Goal: Transaction & Acquisition: Subscribe to service/newsletter

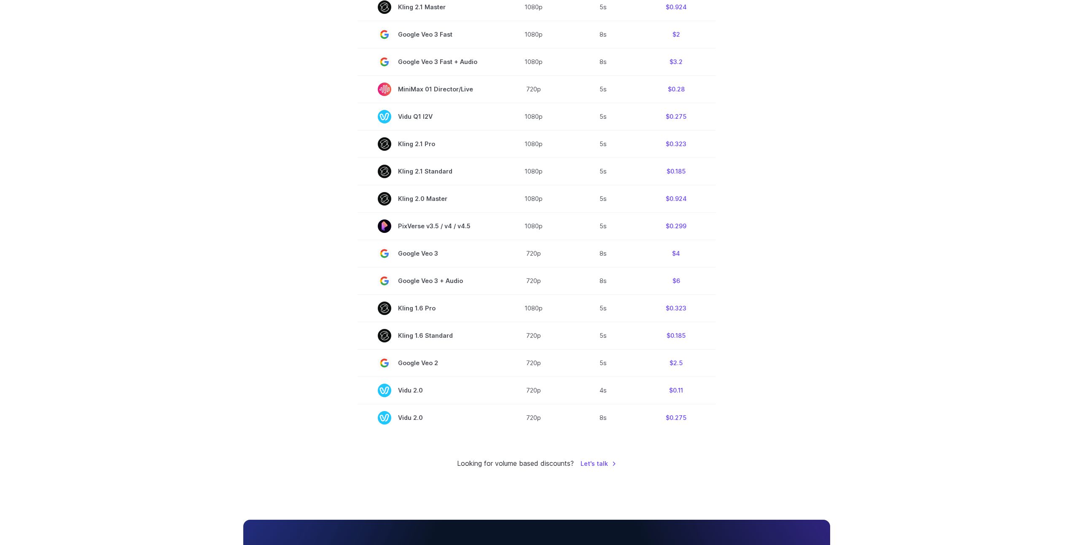
scroll to position [97, 0]
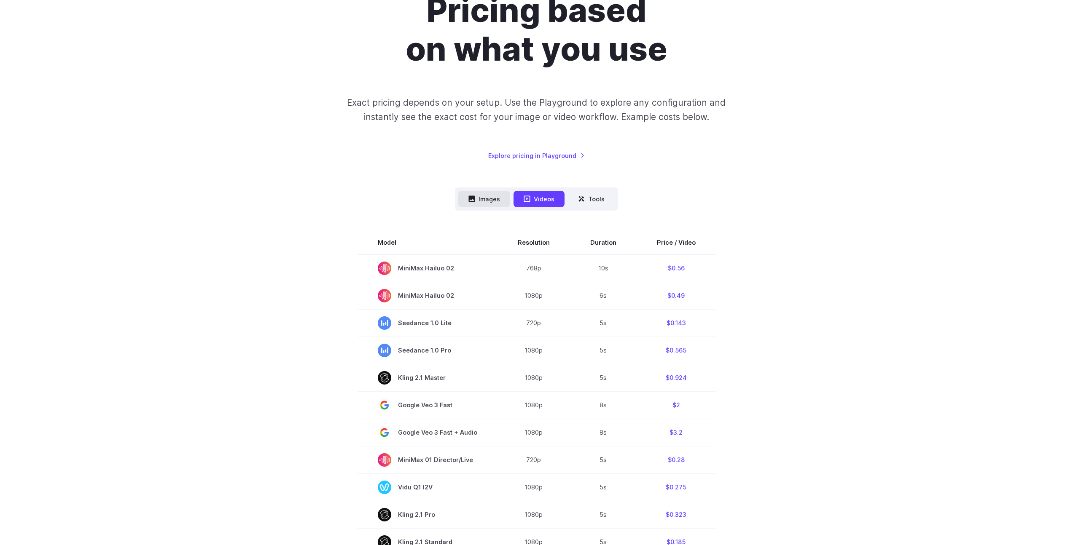
click at [489, 205] on button "Images" at bounding box center [484, 199] width 52 height 16
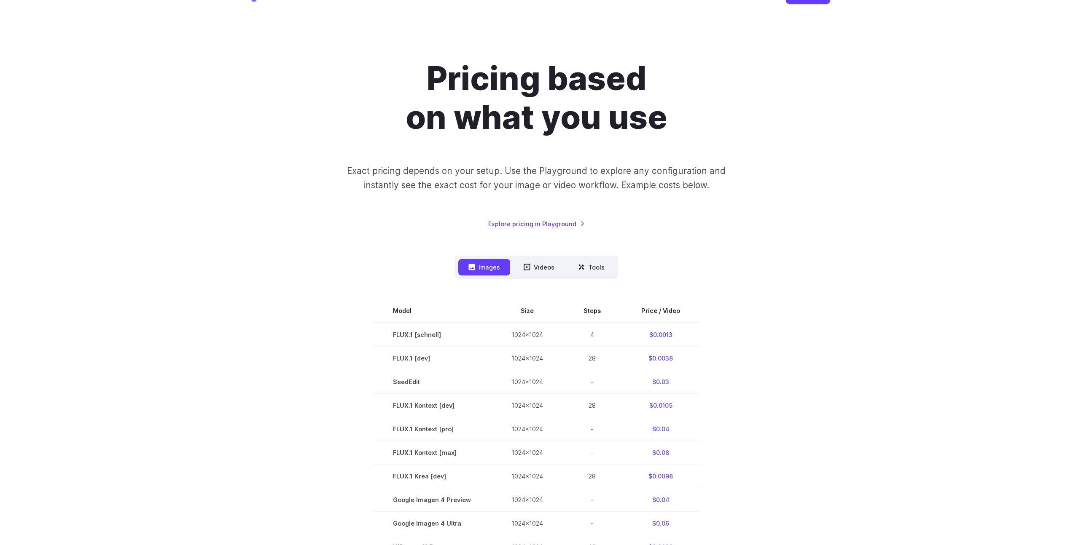
scroll to position [0, 0]
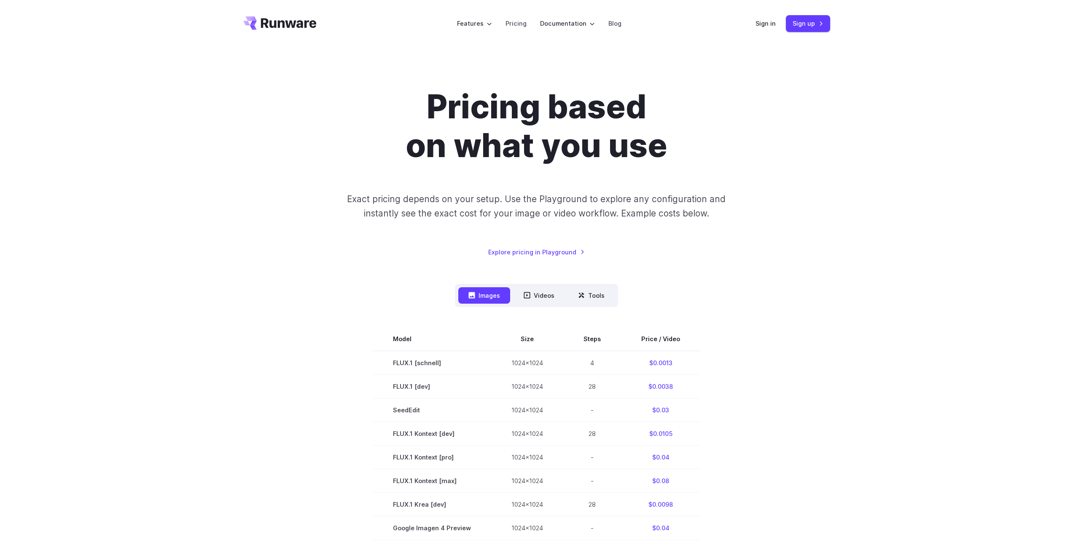
click at [344, 154] on h1 "Pricing based on what you use" at bounding box center [537, 127] width 470 height 78
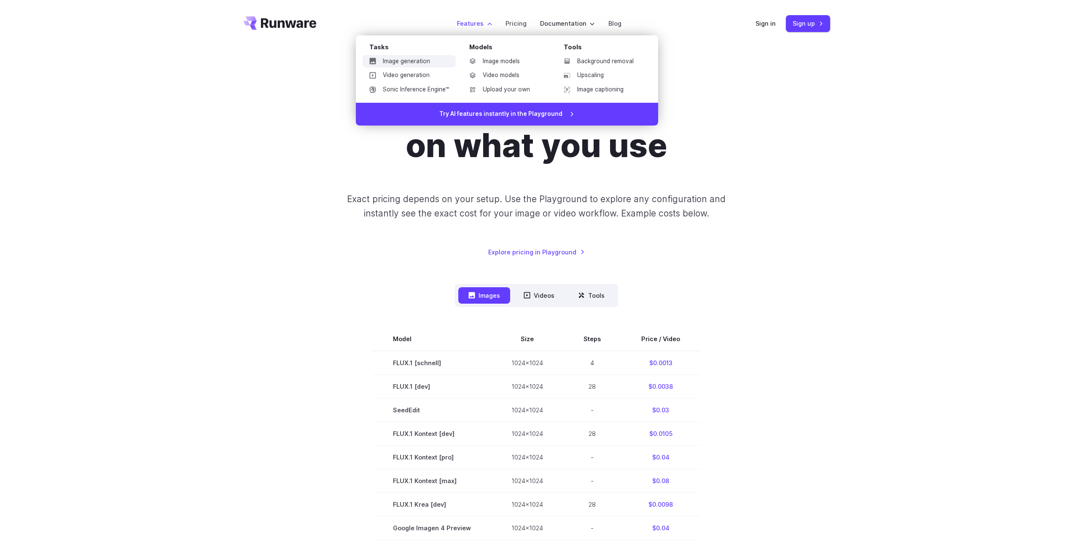
click at [430, 59] on link "Image generation" at bounding box center [409, 61] width 93 height 13
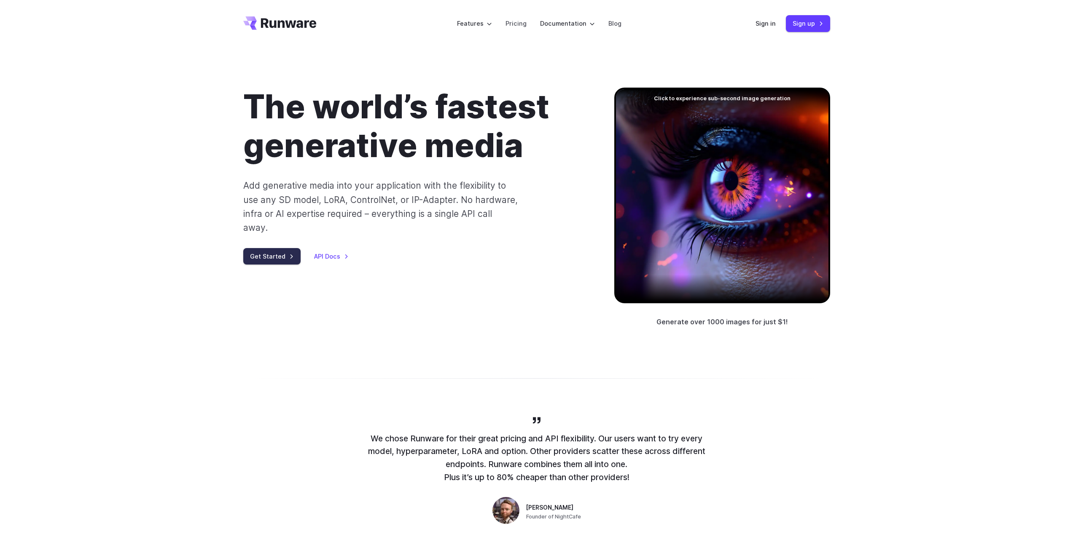
click at [281, 248] on link "Get Started" at bounding box center [271, 256] width 57 height 16
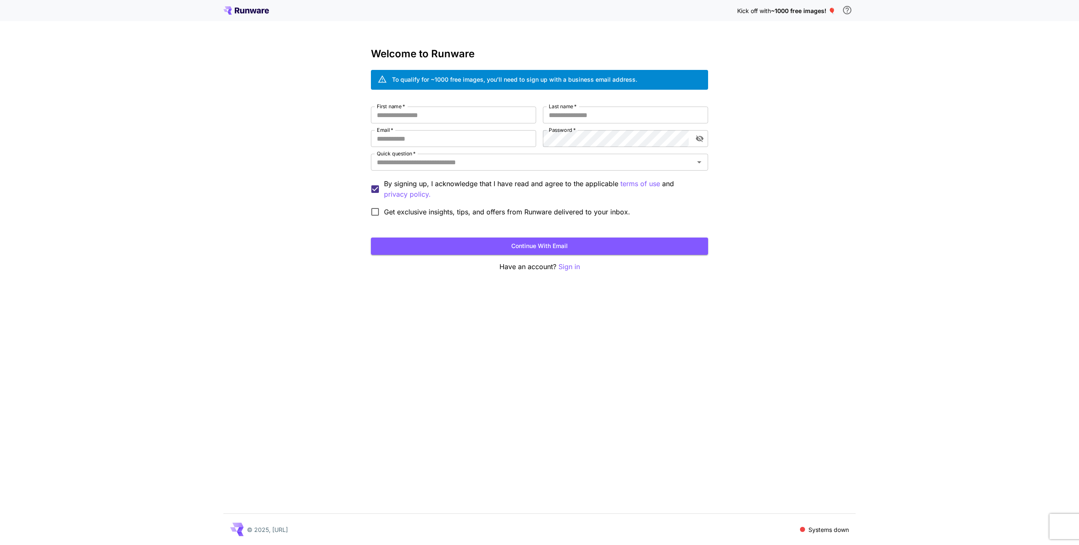
click at [307, 142] on div "Kick off with ~1000 free images! 🎈 Welcome to Runware To qualify for ~1000 free…" at bounding box center [539, 272] width 1079 height 545
drag, startPoint x: 474, startPoint y: 81, endPoint x: 615, endPoint y: 80, distance: 141.2
click at [615, 80] on div "To qualify for ~1000 free images, you’ll need to sign up with a business email …" at bounding box center [514, 79] width 245 height 9
click at [277, 183] on div "Kick off with ~1000 free images! 🎈 Welcome to Runware To qualify for ~1000 free…" at bounding box center [539, 272] width 1079 height 545
click at [255, 270] on div "Kick off with ~1000 free images! 🎈 Welcome to Runware To qualify for ~1000 free…" at bounding box center [539, 272] width 1079 height 545
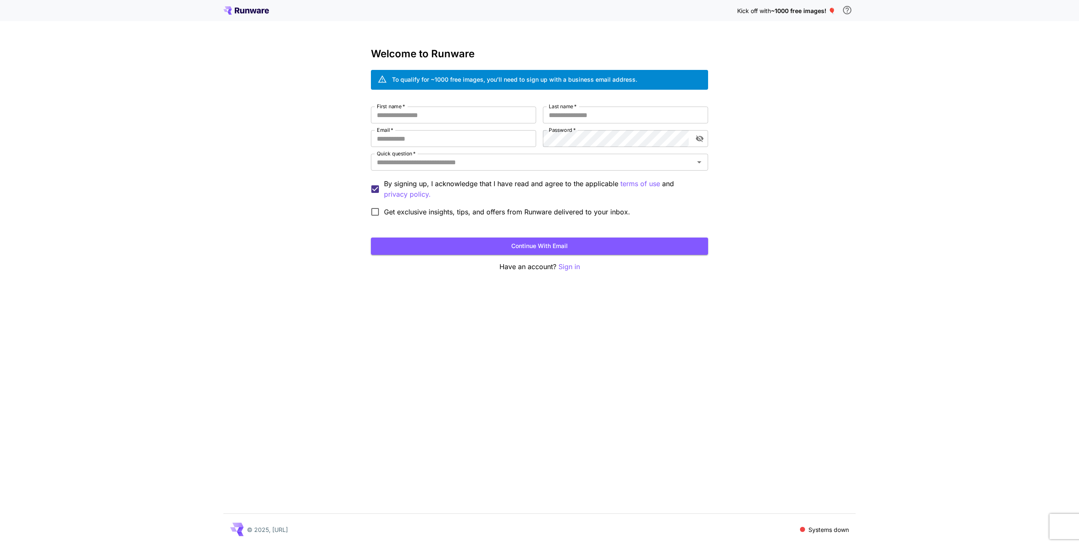
click at [795, 257] on div "Kick off with ~1000 free images! 🎈 Welcome to Runware To qualify for ~1000 free…" at bounding box center [539, 272] width 1079 height 545
